Goal: Information Seeking & Learning: Learn about a topic

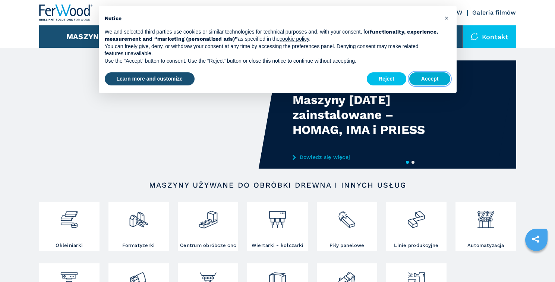
click at [432, 81] on button "Accept" at bounding box center [430, 78] width 41 height 13
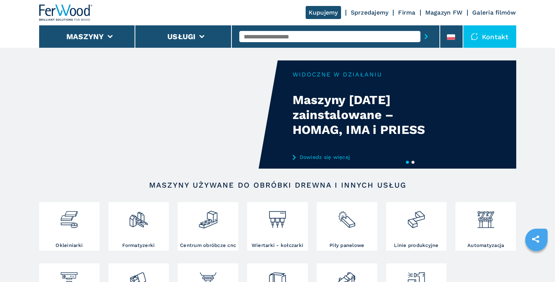
click at [250, 37] on input "text" at bounding box center [329, 36] width 181 height 11
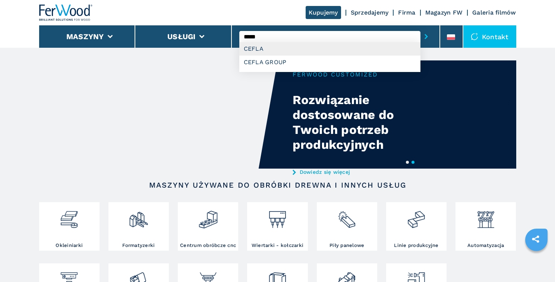
click at [282, 49] on div "CEFLA" at bounding box center [329, 48] width 181 height 13
type input "*****"
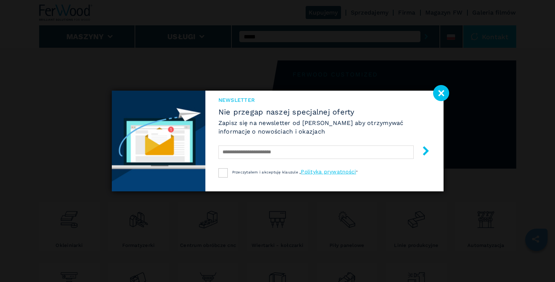
select select "*****"
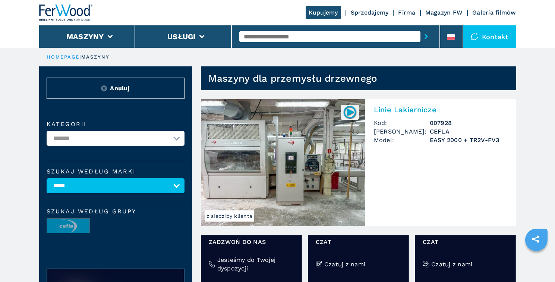
click at [448, 94] on section "z siedziby klienta Linie Lakiernicze Kod: 007928 Marka: CEFLA Model: EASY 2000 …" at bounding box center [354, 197] width 324 height 214
click at [415, 109] on h2 "Linie Lakiernicze" at bounding box center [441, 109] width 134 height 9
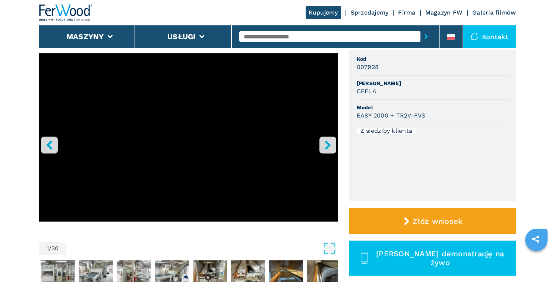
scroll to position [63, 0]
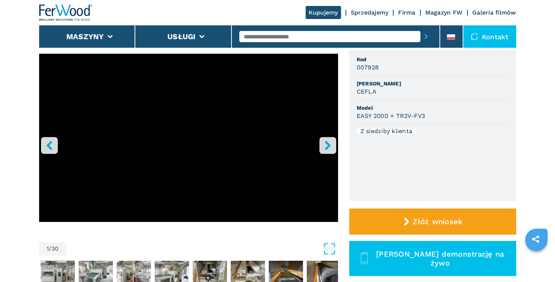
click at [326, 148] on icon "right-button" at bounding box center [328, 145] width 6 height 9
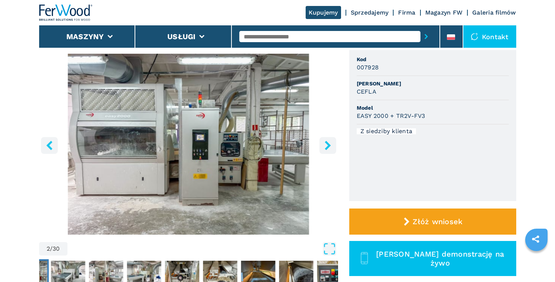
click at [327, 148] on icon "right-button" at bounding box center [328, 145] width 6 height 9
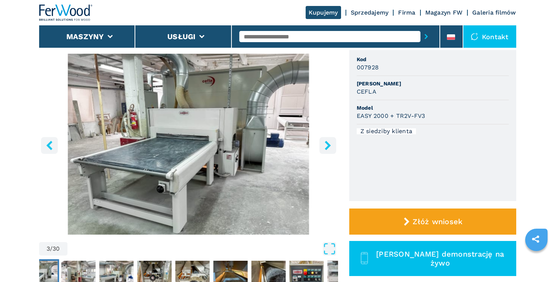
click at [324, 146] on icon "right-button" at bounding box center [327, 145] width 9 height 9
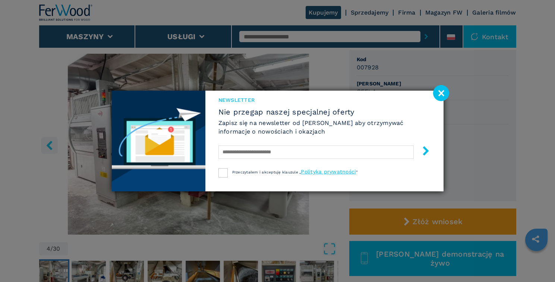
click at [441, 92] on image at bounding box center [441, 93] width 16 height 16
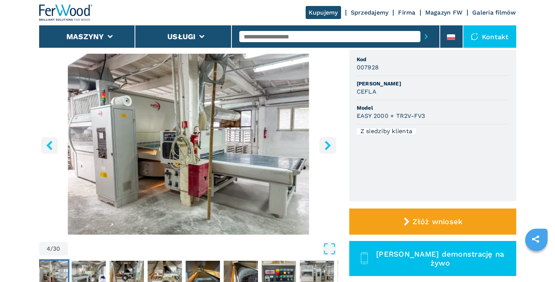
click at [327, 146] on icon "right-button" at bounding box center [327, 145] width 9 height 9
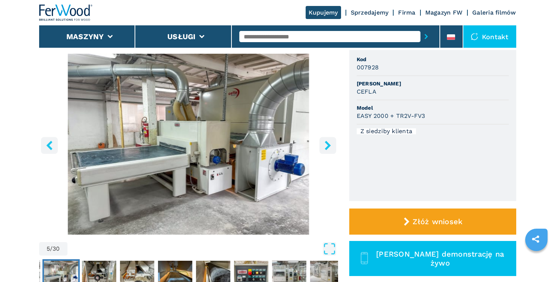
click at [327, 146] on icon "right-button" at bounding box center [327, 145] width 9 height 9
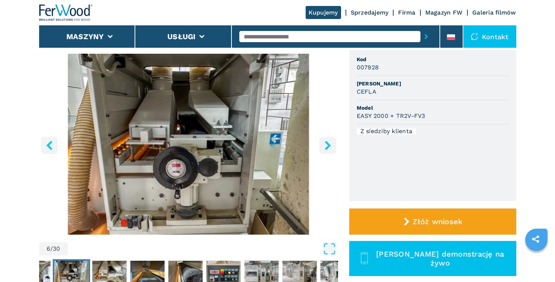
click at [327, 146] on icon "right-button" at bounding box center [327, 145] width 9 height 9
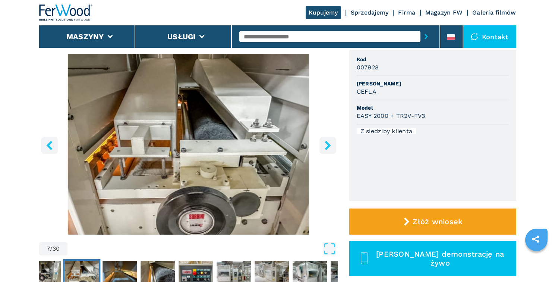
click at [327, 146] on icon "right-button" at bounding box center [327, 145] width 9 height 9
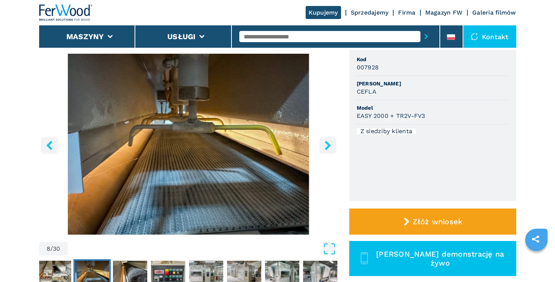
click at [327, 146] on icon "right-button" at bounding box center [327, 145] width 9 height 9
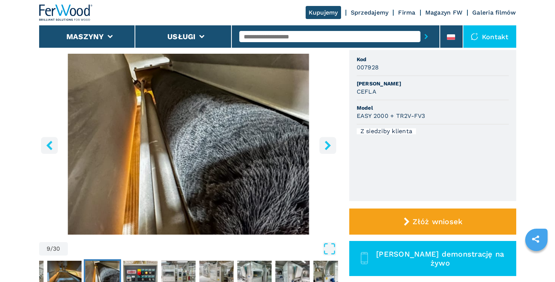
click at [327, 146] on icon "right-button" at bounding box center [327, 145] width 9 height 9
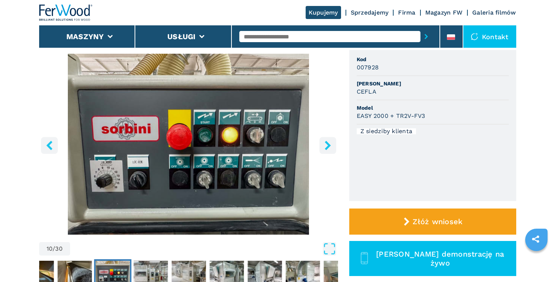
click at [327, 146] on icon "right-button" at bounding box center [327, 145] width 9 height 9
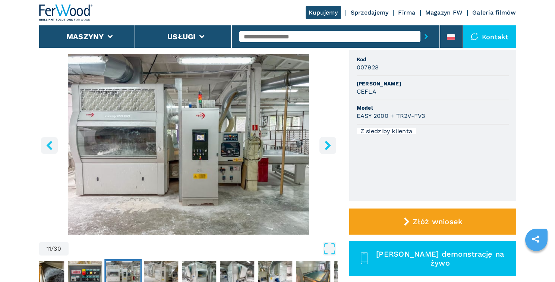
click at [327, 146] on icon "right-button" at bounding box center [327, 145] width 9 height 9
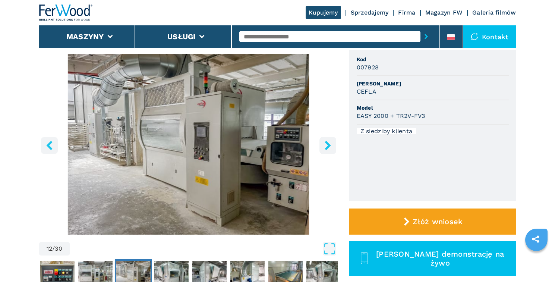
click at [327, 146] on icon "right-button" at bounding box center [327, 145] width 9 height 9
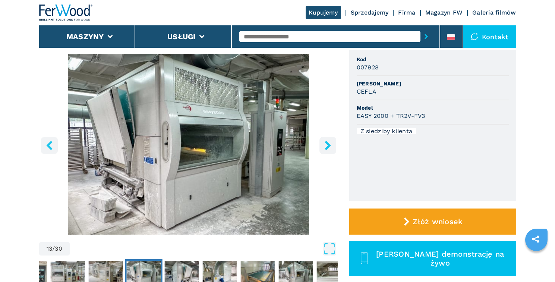
click at [327, 146] on icon "right-button" at bounding box center [327, 145] width 9 height 9
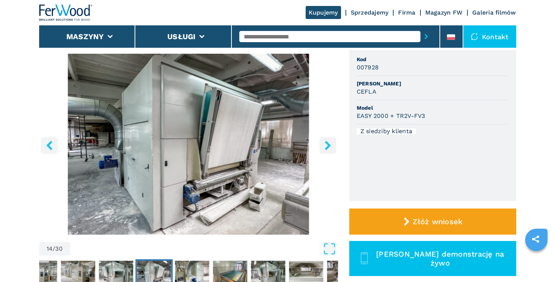
click at [327, 146] on icon "right-button" at bounding box center [327, 145] width 9 height 9
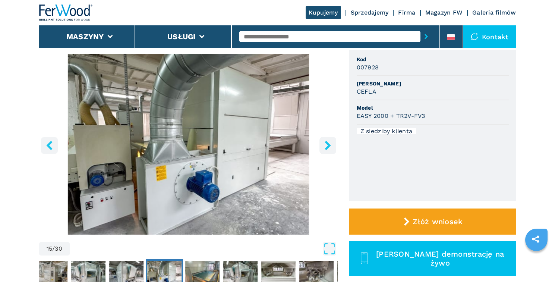
click at [327, 146] on icon "right-button" at bounding box center [327, 145] width 9 height 9
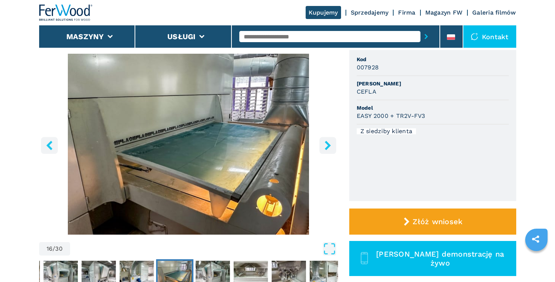
click at [327, 146] on icon "right-button" at bounding box center [327, 145] width 9 height 9
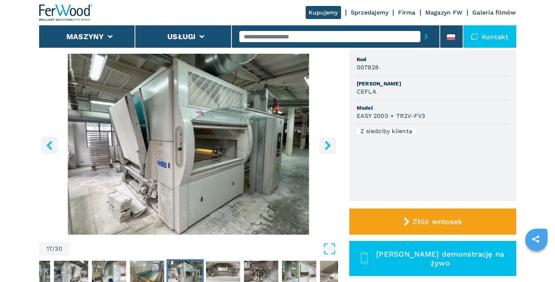
click at [327, 146] on icon "right-button" at bounding box center [327, 145] width 9 height 9
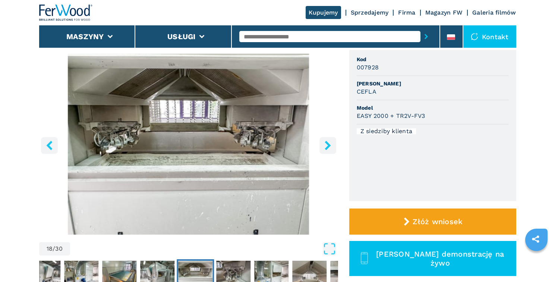
click at [327, 146] on icon "right-button" at bounding box center [327, 145] width 9 height 9
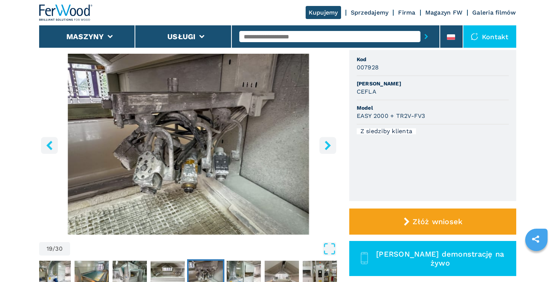
click at [327, 146] on icon "right-button" at bounding box center [327, 145] width 9 height 9
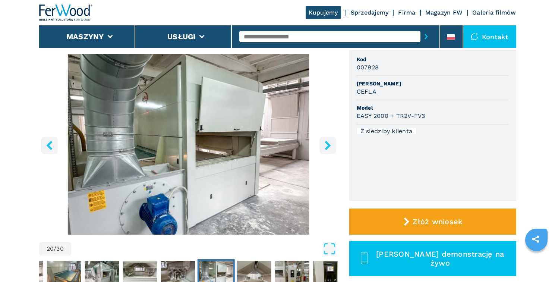
click at [327, 146] on icon "right-button" at bounding box center [327, 145] width 9 height 9
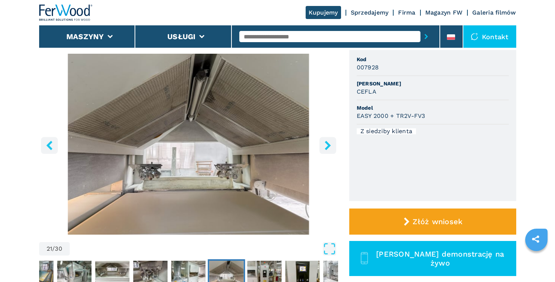
click at [327, 146] on icon "right-button" at bounding box center [327, 145] width 9 height 9
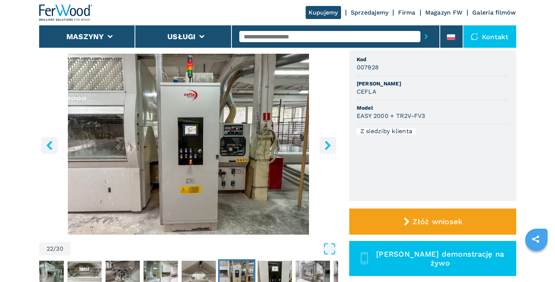
click at [327, 146] on icon "right-button" at bounding box center [327, 145] width 9 height 9
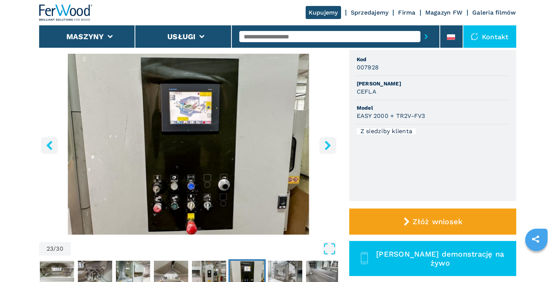
click at [327, 146] on icon "right-button" at bounding box center [327, 145] width 9 height 9
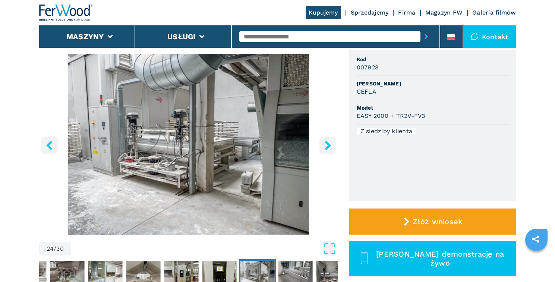
click at [327, 146] on icon "right-button" at bounding box center [327, 145] width 9 height 9
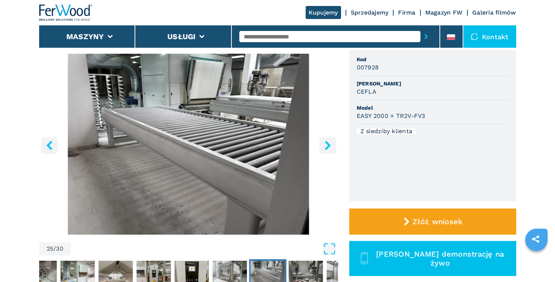
click at [327, 146] on icon "right-button" at bounding box center [327, 145] width 9 height 9
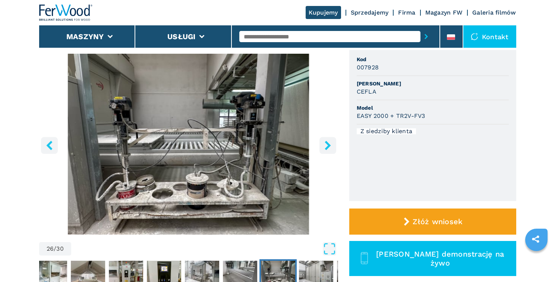
click at [327, 146] on icon "right-button" at bounding box center [327, 145] width 9 height 9
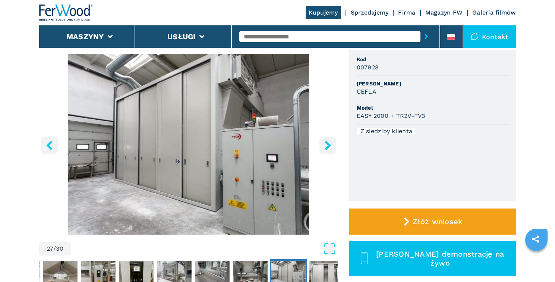
click at [327, 146] on icon "right-button" at bounding box center [327, 145] width 9 height 9
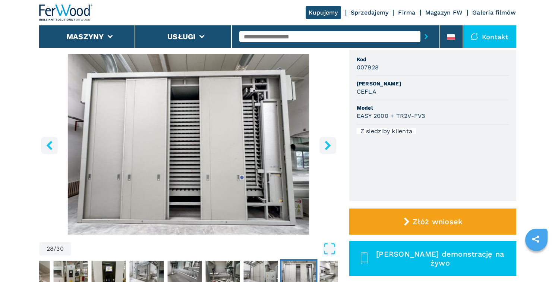
click at [327, 146] on icon "right-button" at bounding box center [327, 145] width 9 height 9
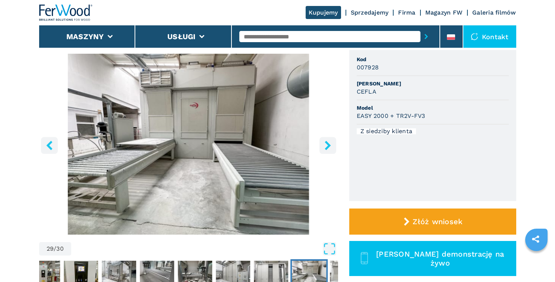
click at [327, 146] on icon "right-button" at bounding box center [327, 145] width 9 height 9
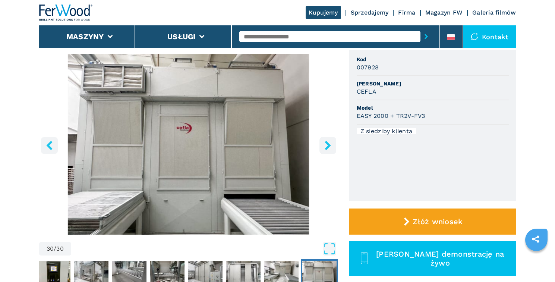
click at [327, 146] on icon "right-button" at bounding box center [327, 145] width 9 height 9
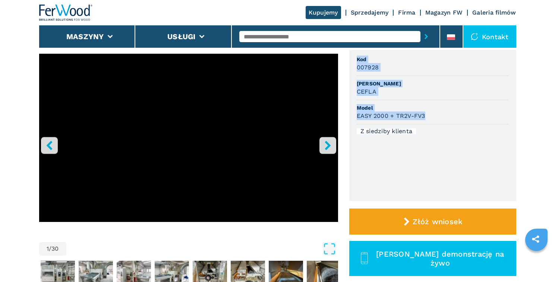
drag, startPoint x: 357, startPoint y: 59, endPoint x: 430, endPoint y: 116, distance: 92.6
click at [430, 116] on ul "Kod 007928 [PERSON_NAME] Model EASY 2000 + TR2V-FV3 Z siedziby klienta" at bounding box center [432, 125] width 167 height 151
copy ul "Kod 007928 [PERSON_NAME] Model EASY 2000 + TR2V-FV3"
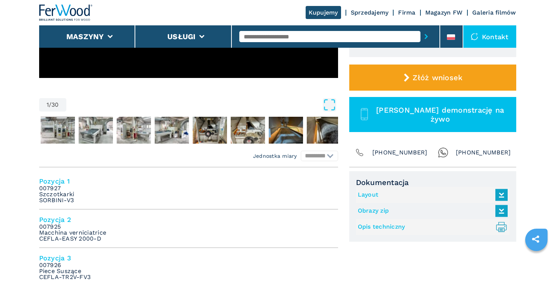
scroll to position [201, 0]
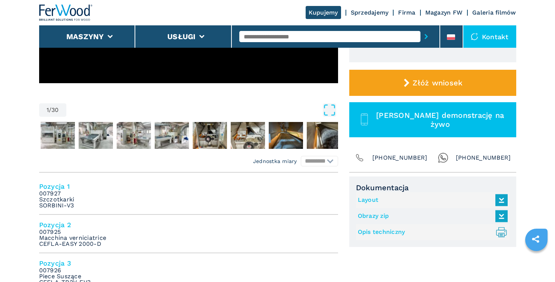
click at [371, 200] on link "Layout" at bounding box center [431, 200] width 146 height 12
